Goal: Navigation & Orientation: Find specific page/section

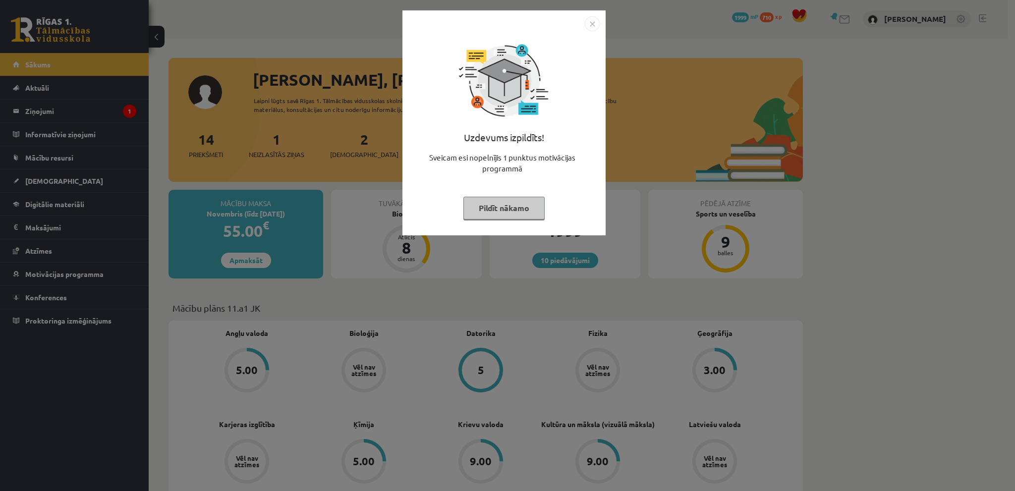
click at [590, 23] on img "Close" at bounding box center [592, 23] width 15 height 15
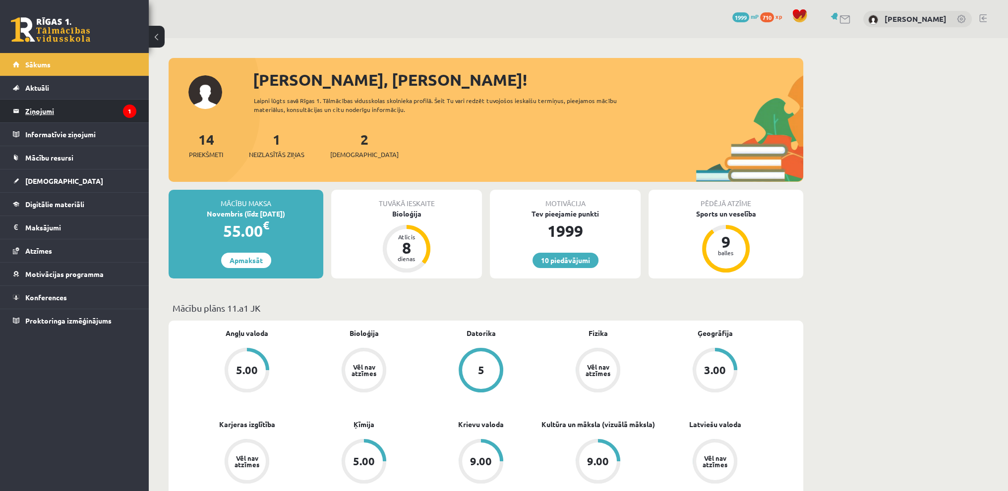
click at [36, 109] on legend "Ziņojumi 1" at bounding box center [80, 111] width 111 height 23
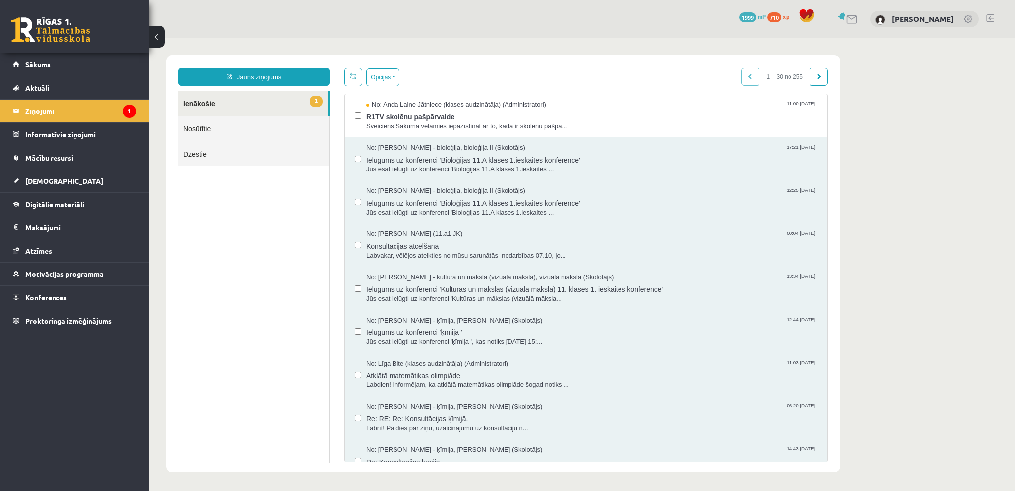
click at [243, 131] on link "Nosūtītie" at bounding box center [253, 128] width 151 height 25
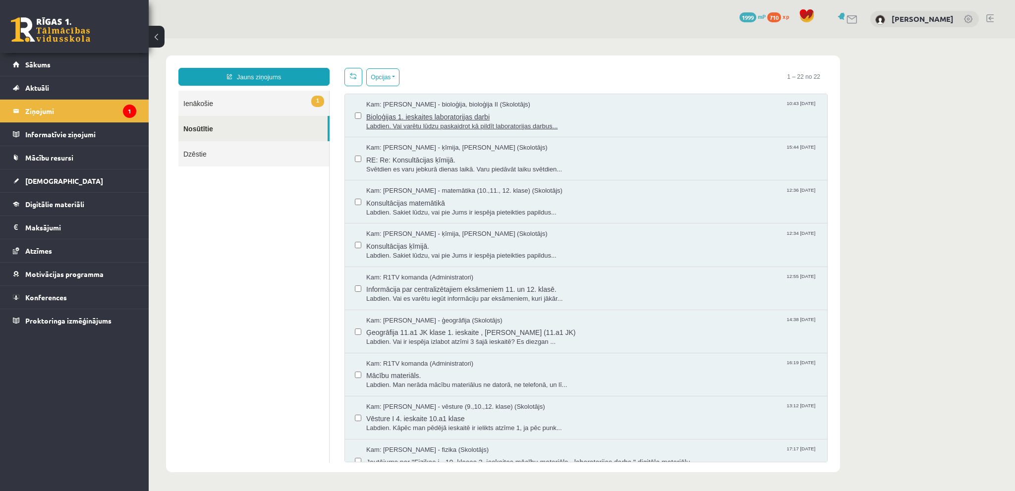
click at [527, 127] on span "Labdien. Vai varētu lūdzu paskaidrot kā pildīt laboratorijas darbus..." at bounding box center [591, 126] width 451 height 9
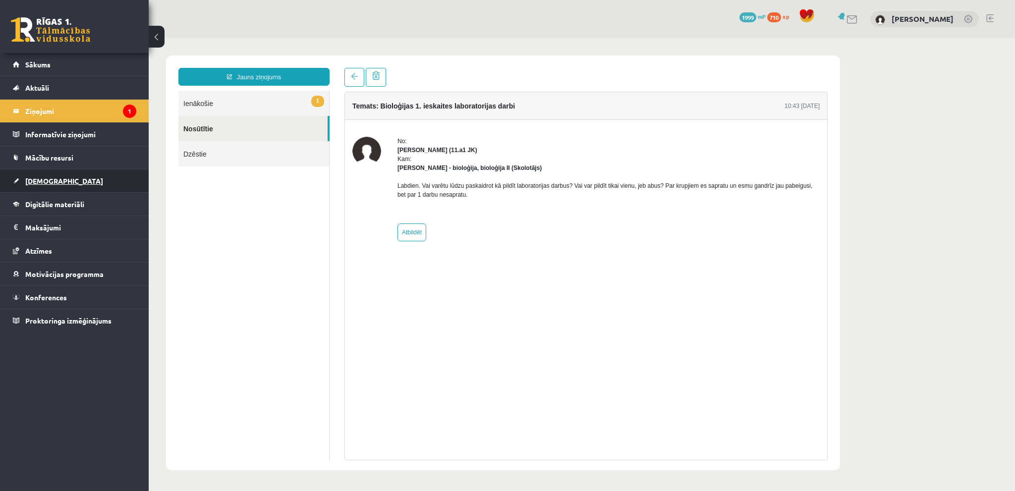
click at [71, 183] on link "[DEMOGRAPHIC_DATA]" at bounding box center [74, 181] width 123 height 23
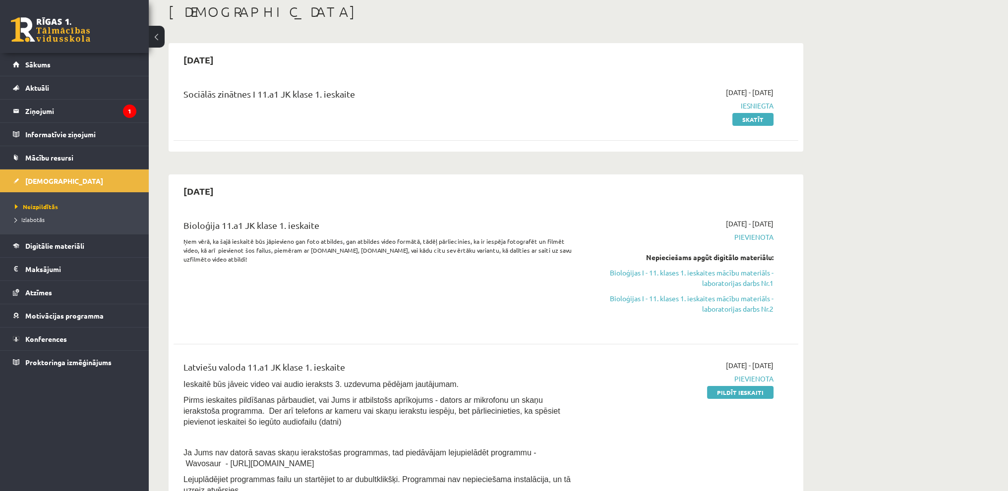
scroll to position [50, 0]
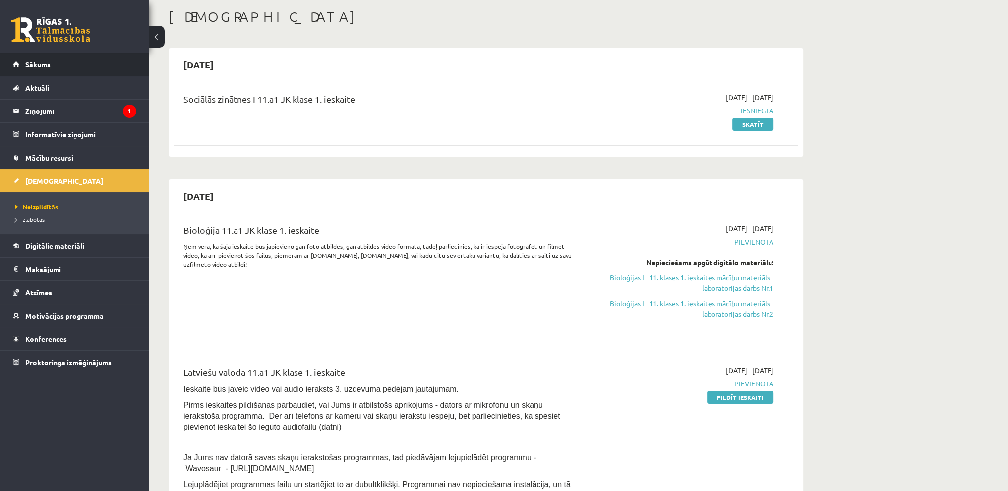
click at [72, 58] on link "Sākums" at bounding box center [74, 64] width 123 height 23
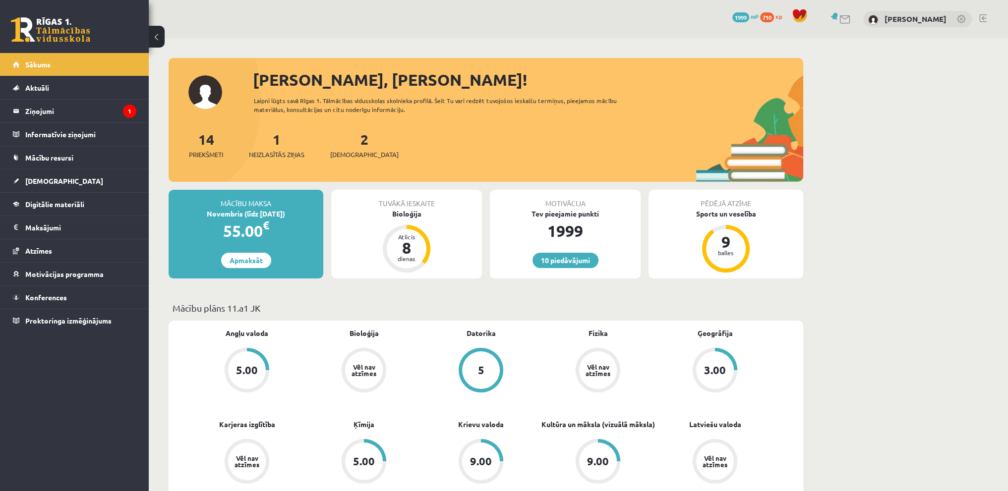
click at [987, 21] on div "10 Dāvanas 1999 mP 710 xp [PERSON_NAME]" at bounding box center [578, 19] width 859 height 38
click at [982, 19] on link at bounding box center [982, 18] width 7 height 8
